Goal: Task Accomplishment & Management: Use online tool/utility

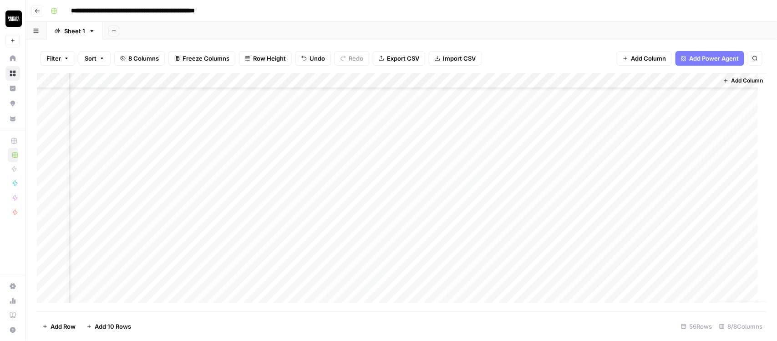
scroll to position [114, 384]
click at [499, 137] on div "Add Column" at bounding box center [402, 192] width 730 height 238
click at [566, 133] on div "Add Column" at bounding box center [402, 192] width 730 height 238
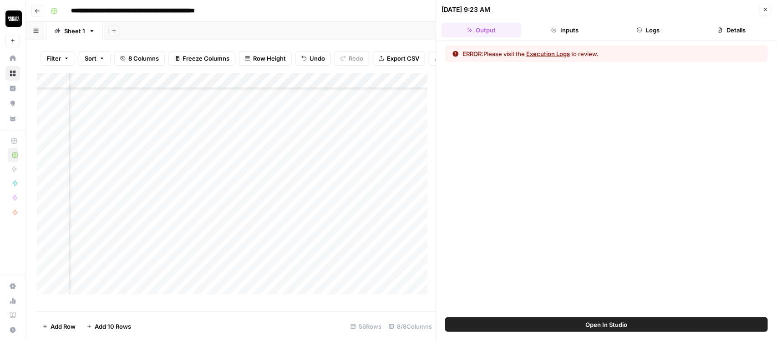
click at [543, 55] on button "Execution Logs" at bounding box center [548, 53] width 44 height 9
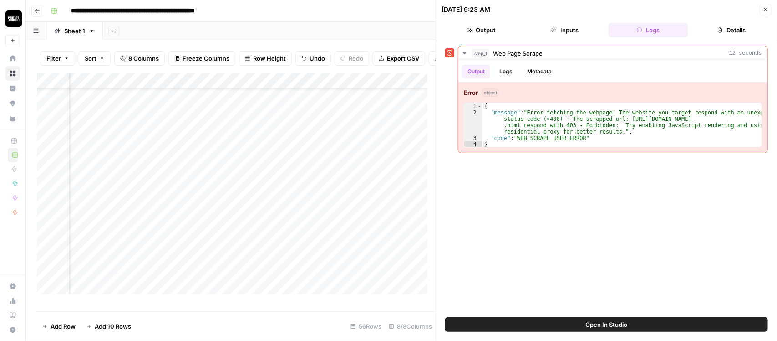
scroll to position [114, 348]
click at [156, 147] on div "Add Column" at bounding box center [236, 188] width 399 height 230
type textarea "*"
click at [103, 162] on div "Add Column" at bounding box center [236, 188] width 399 height 230
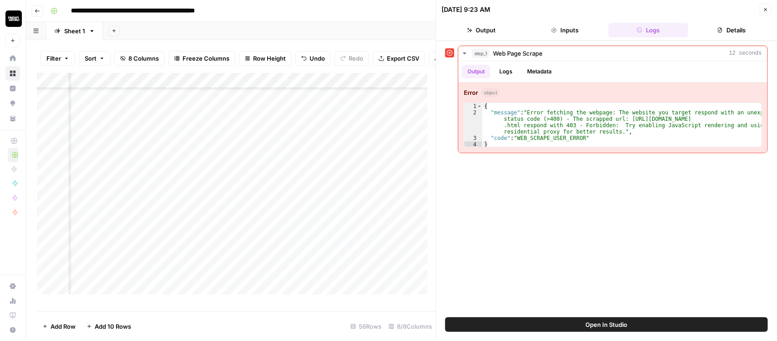
click at [99, 140] on div "Add Column" at bounding box center [236, 188] width 399 height 230
click at [117, 147] on div "Add Column" at bounding box center [236, 188] width 399 height 230
click at [209, 158] on div "Add Column" at bounding box center [236, 188] width 399 height 230
click at [348, 139] on div "Add Column" at bounding box center [236, 188] width 399 height 230
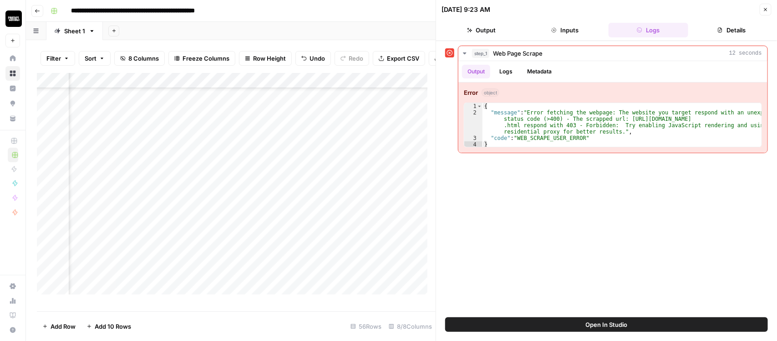
click at [348, 139] on div "Add Column" at bounding box center [236, 188] width 399 height 230
type textarea "**********"
click at [296, 169] on div "Add Column" at bounding box center [236, 188] width 399 height 230
click at [768, 10] on icon "button" at bounding box center [765, 9] width 5 height 5
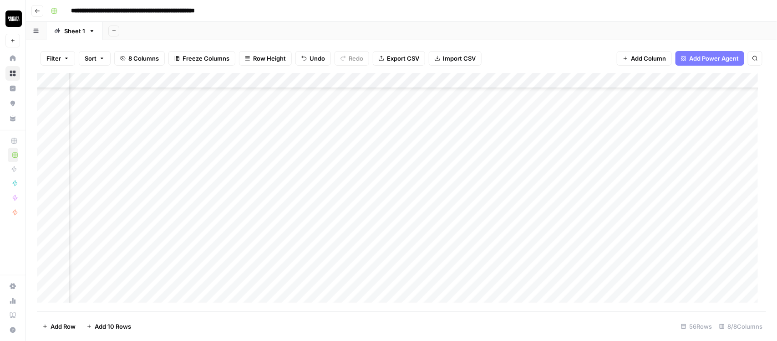
scroll to position [114, 253]
click at [632, 137] on div "Add Column" at bounding box center [402, 192] width 730 height 238
click at [756, 135] on div "Add Column" at bounding box center [402, 192] width 730 height 238
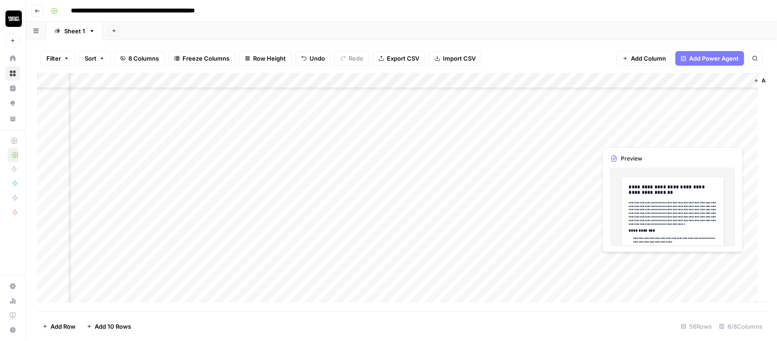
click at [691, 138] on div "Add Column" at bounding box center [402, 192] width 730 height 238
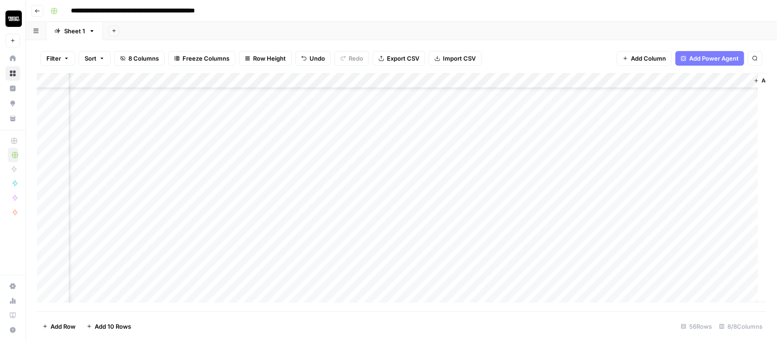
click at [739, 134] on div "Add Column" at bounding box center [402, 192] width 730 height 238
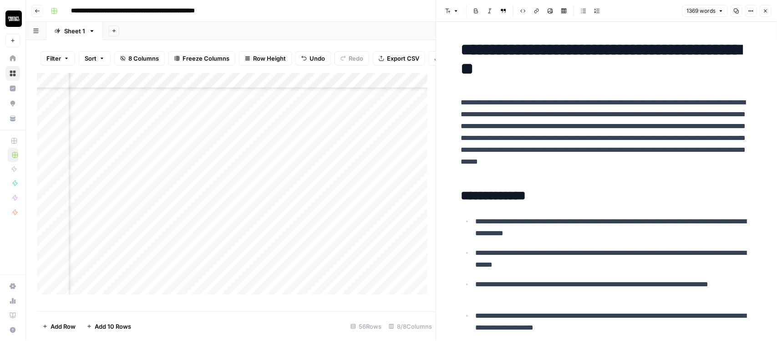
click at [511, 66] on h1 "**********" at bounding box center [606, 59] width 291 height 38
copy div "**********"
click at [765, 8] on icon "button" at bounding box center [765, 10] width 5 height 5
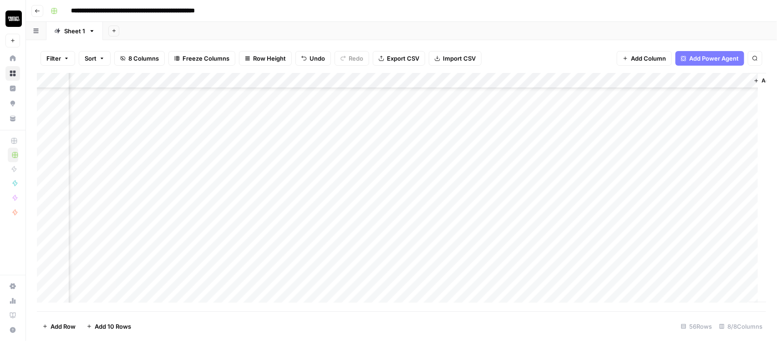
scroll to position [0, 353]
